Goal: Information Seeking & Learning: Stay updated

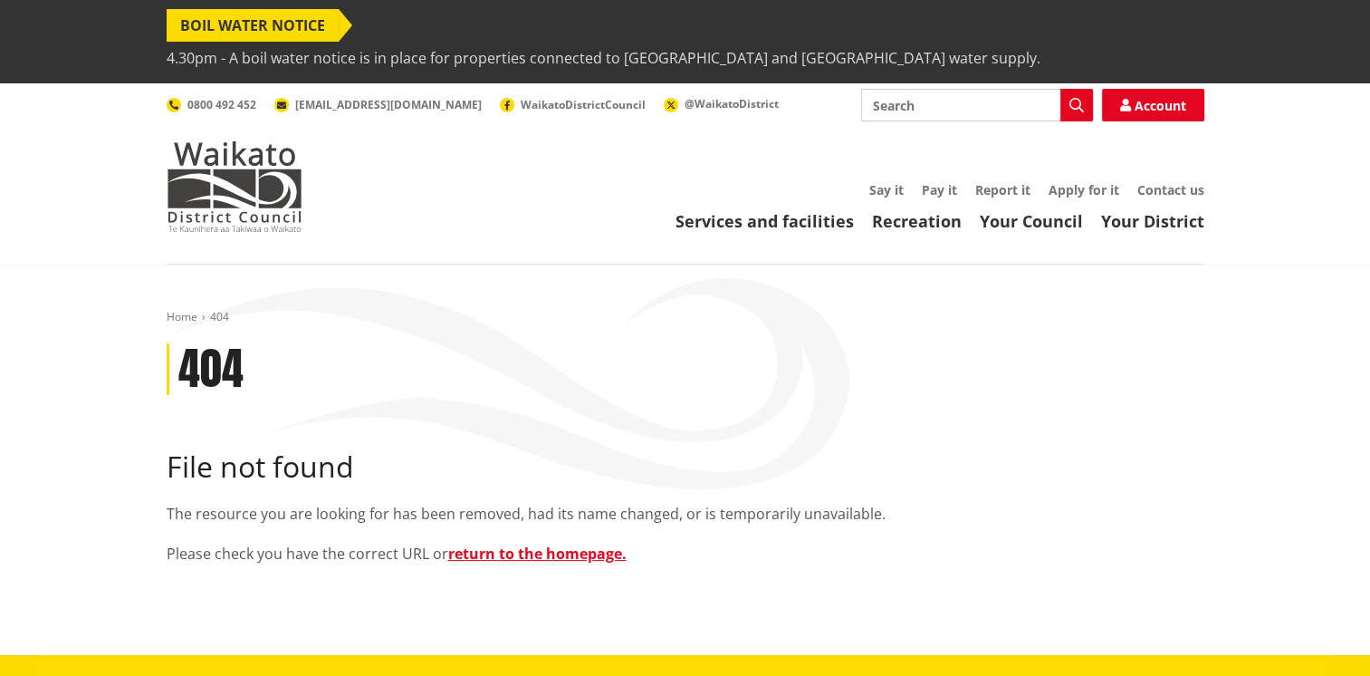
click at [628, 42] on span "4.30pm - A boil water notice is in place for properties connected to [GEOGRAPHI…" at bounding box center [604, 58] width 874 height 33
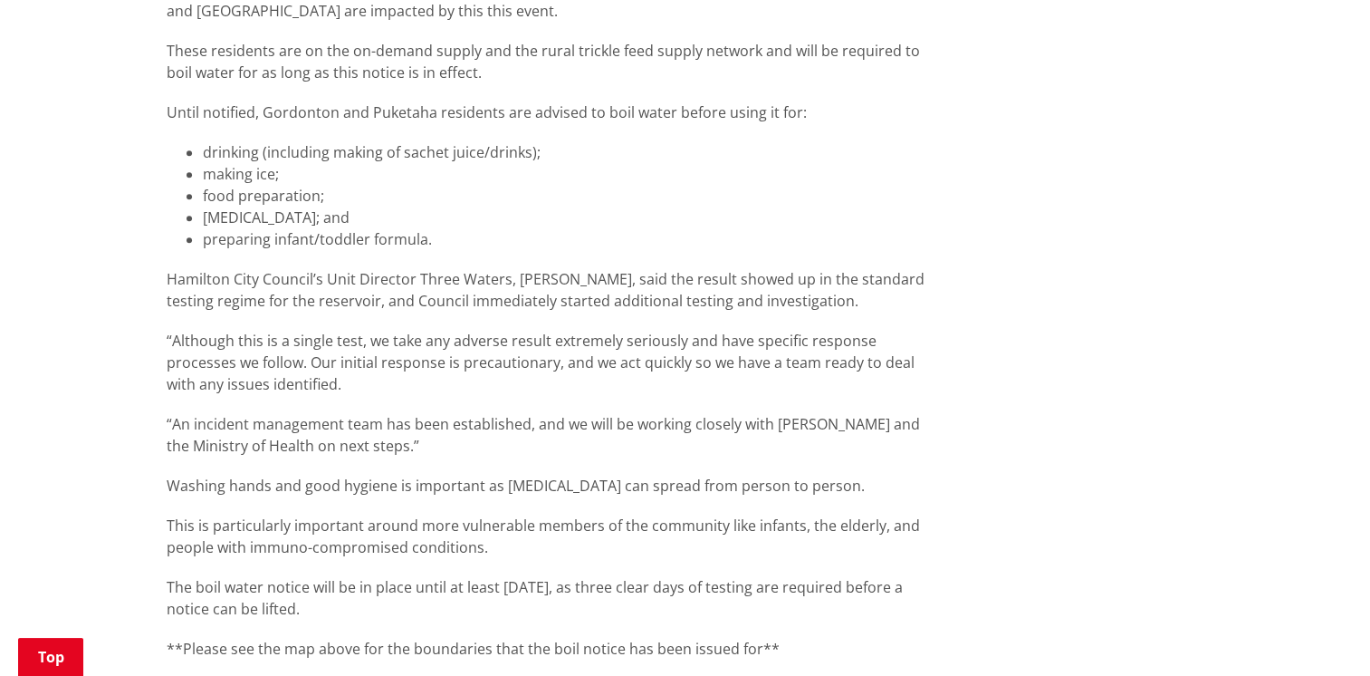
scroll to position [1714, 0]
